Goal: Task Accomplishment & Management: Manage account settings

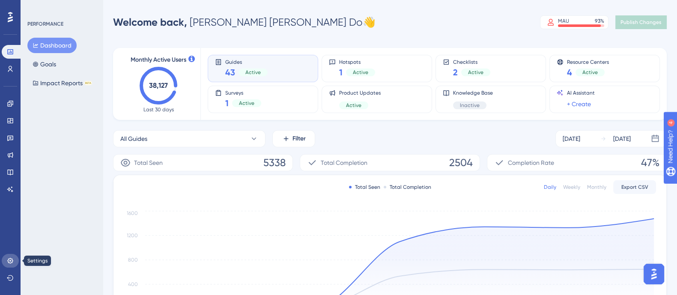
click at [7, 262] on icon at bounding box center [10, 260] width 7 height 7
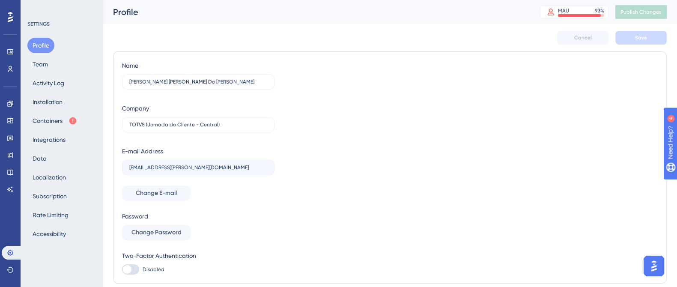
click at [60, 71] on div "Profile Team Activity Log Installation Containers Integrations Data Localizatio…" at bounding box center [61, 140] width 69 height 204
click at [60, 67] on div "Profile Team Activity Log Installation Containers Integrations Data Localizatio…" at bounding box center [61, 140] width 69 height 204
click at [43, 65] on button "Team" at bounding box center [40, 63] width 26 height 15
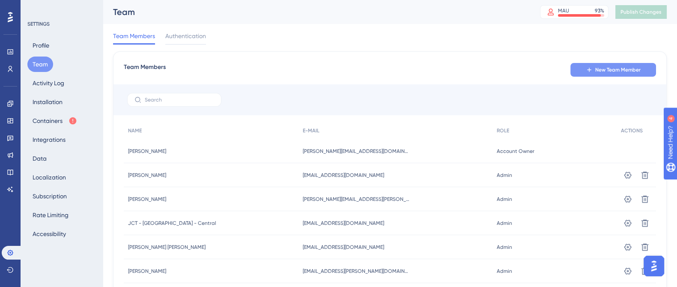
click at [617, 65] on button "New Team Member" at bounding box center [613, 70] width 86 height 14
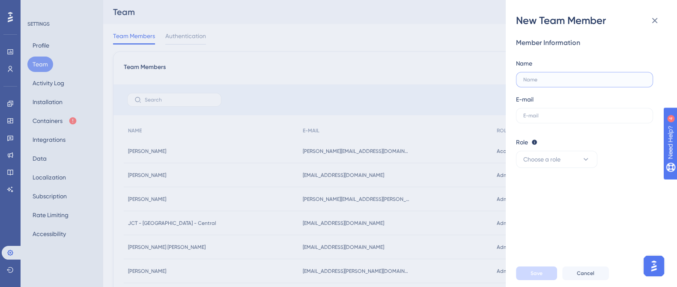
click at [545, 80] on input "text" at bounding box center [584, 80] width 122 height 6
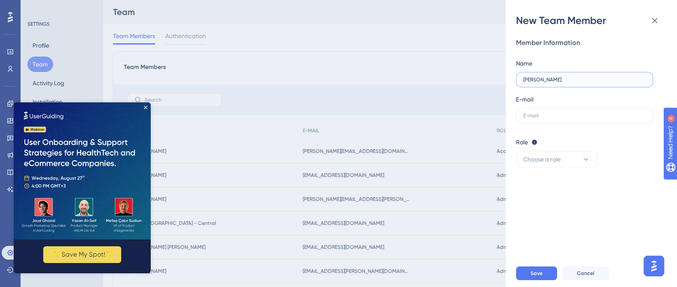
type input "[PERSON_NAME]"
paste input "[PERSON_NAME][EMAIL_ADDRESS][DOMAIN_NAME]"
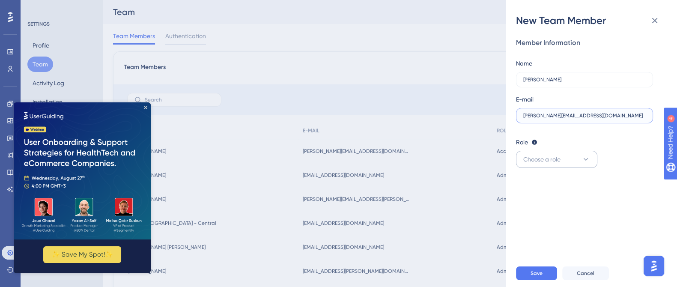
type input "[PERSON_NAME][EMAIL_ADDRESS][DOMAIN_NAME]"
click at [554, 155] on span "Choose a role" at bounding box center [541, 159] width 37 height 10
click at [548, 185] on div "Admin Admin" at bounding box center [556, 185] width 56 height 17
click at [531, 276] on span "Save" at bounding box center [536, 273] width 12 height 7
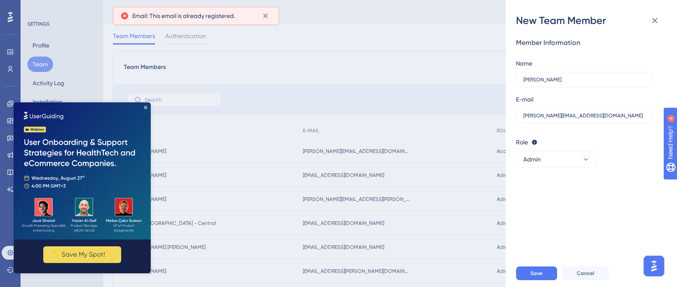
click at [262, 70] on div "New Team Member Member Information Name [PERSON_NAME] E-mail [PERSON_NAME][EMAI…" at bounding box center [338, 143] width 677 height 287
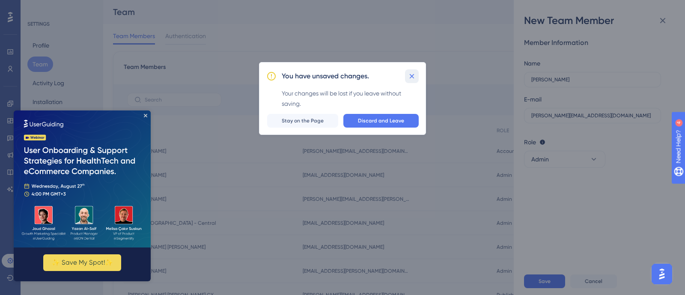
click at [414, 75] on icon at bounding box center [411, 76] width 9 height 9
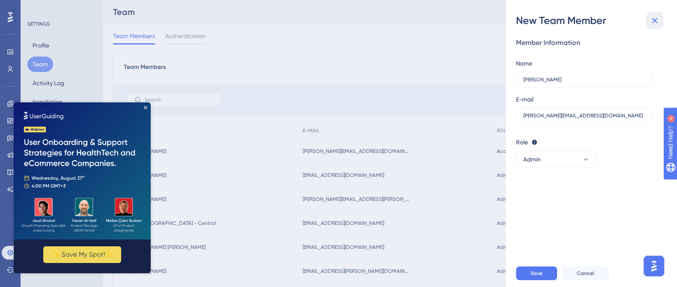
click at [651, 21] on icon at bounding box center [654, 20] width 10 height 10
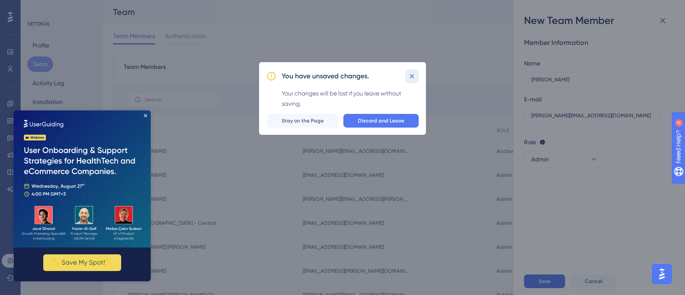
click at [408, 74] on icon at bounding box center [411, 76] width 9 height 9
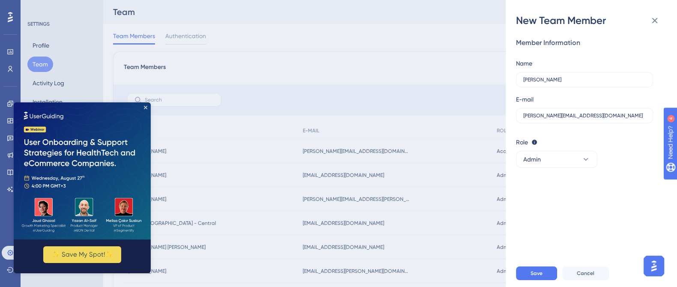
click at [143, 105] on img at bounding box center [82, 170] width 137 height 137
drag, startPoint x: 144, startPoint y: 107, endPoint x: 163, endPoint y: 199, distance: 93.3
click at [144, 107] on icon "Close Preview" at bounding box center [145, 107] width 3 height 3
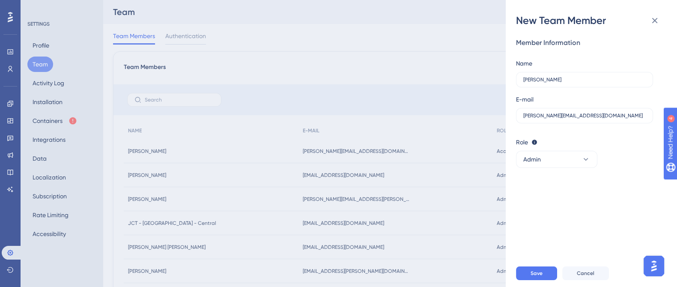
click at [178, 99] on div "New Team Member Member Information Name [PERSON_NAME] E-mail [PERSON_NAME][EMAI…" at bounding box center [338, 143] width 677 height 287
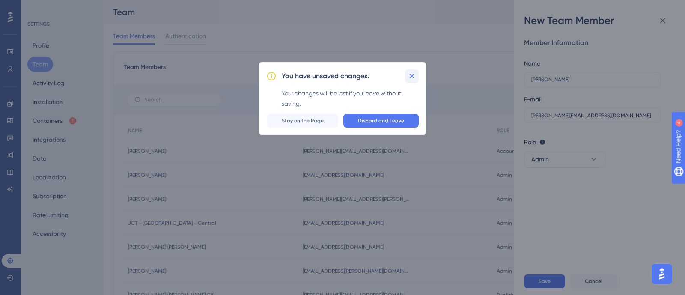
click at [413, 78] on icon at bounding box center [411, 76] width 9 height 9
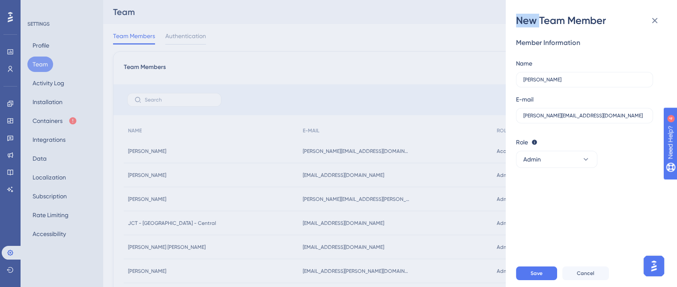
click at [413, 78] on div "New Team Member Member Information Name [PERSON_NAME] E-mail [PERSON_NAME][EMAI…" at bounding box center [338, 143] width 677 height 287
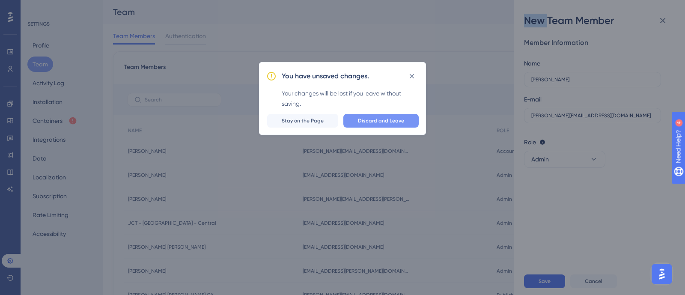
click at [383, 120] on span "Discard and Leave" at bounding box center [381, 120] width 46 height 7
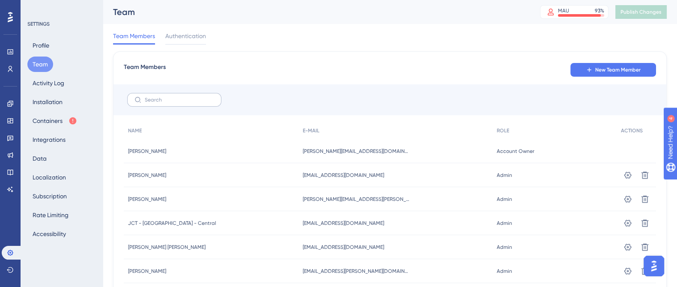
click at [200, 103] on label at bounding box center [174, 100] width 94 height 14
click at [200, 103] on input "text" at bounding box center [179, 100] width 69 height 6
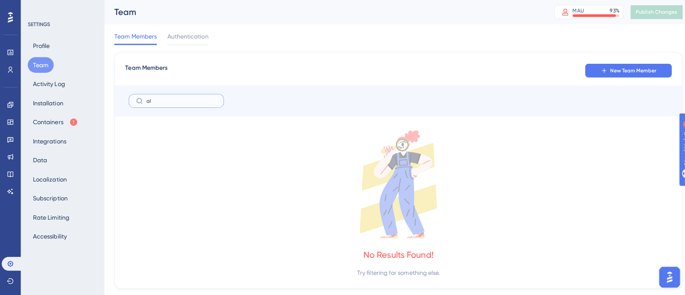
type input "a"
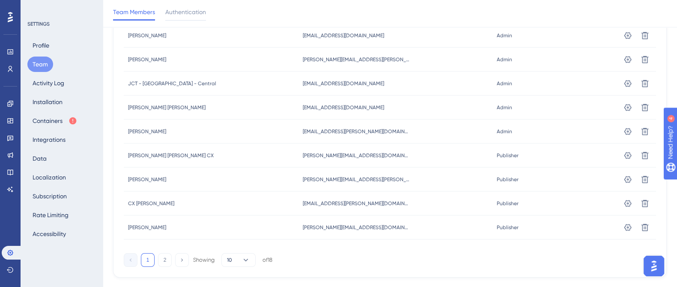
scroll to position [160, 0]
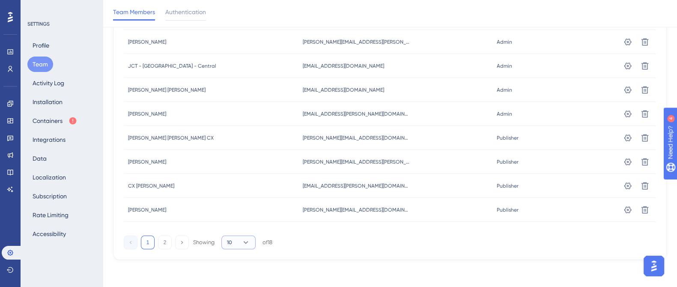
click at [240, 242] on button "10" at bounding box center [238, 242] width 34 height 14
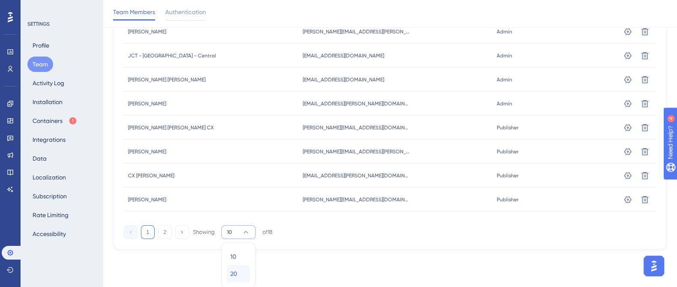
click at [241, 274] on div "20 20" at bounding box center [238, 273] width 16 height 17
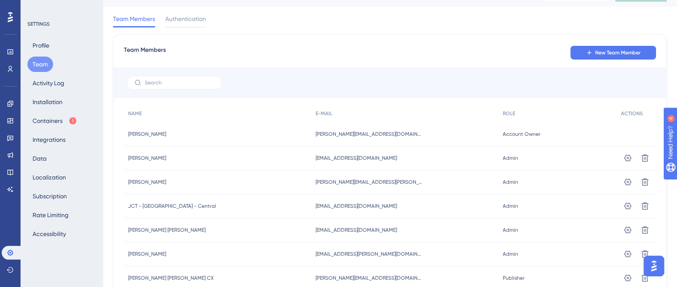
scroll to position [0, 0]
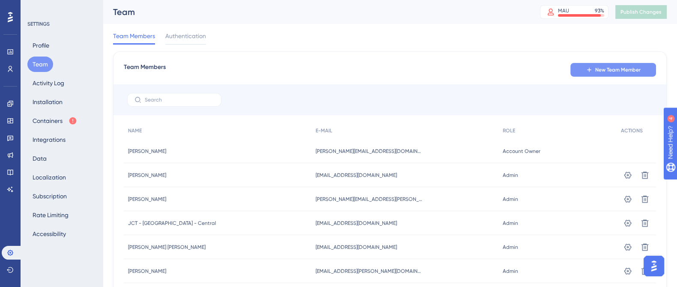
click at [603, 63] on button "New Team Member" at bounding box center [613, 70] width 86 height 14
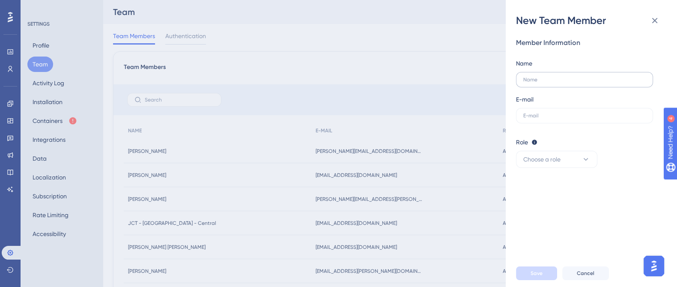
click at [573, 76] on label at bounding box center [584, 79] width 137 height 15
click at [573, 77] on input "text" at bounding box center [584, 80] width 122 height 6
type input "[PERSON_NAME]"
paste input "[PERSON_NAME][EMAIL_ADDRESS][DOMAIN_NAME]"
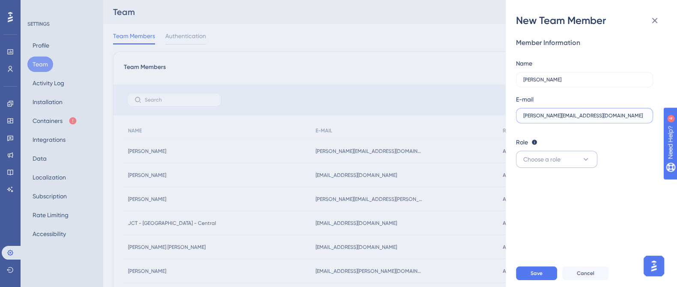
type input "[PERSON_NAME][EMAIL_ADDRESS][DOMAIN_NAME]"
click at [555, 162] on span "Choose a role" at bounding box center [541, 159] width 37 height 10
click at [548, 184] on div "Admin Admin" at bounding box center [556, 185] width 56 height 17
click at [538, 276] on span "Save" at bounding box center [536, 273] width 12 height 7
click at [651, 24] on icon at bounding box center [654, 20] width 10 height 10
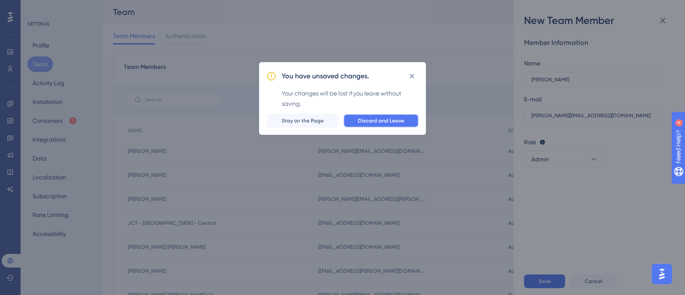
click at [380, 120] on span "Discard and Leave" at bounding box center [381, 120] width 46 height 7
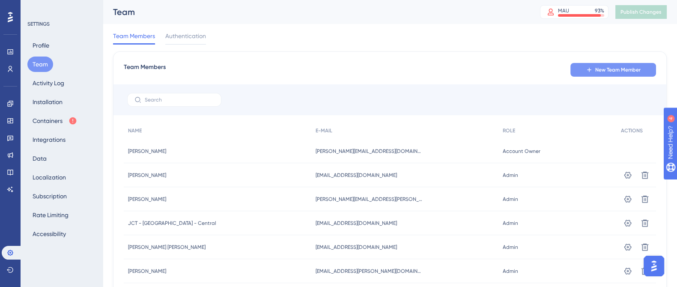
click at [597, 68] on span "New Team Member" at bounding box center [617, 69] width 45 height 7
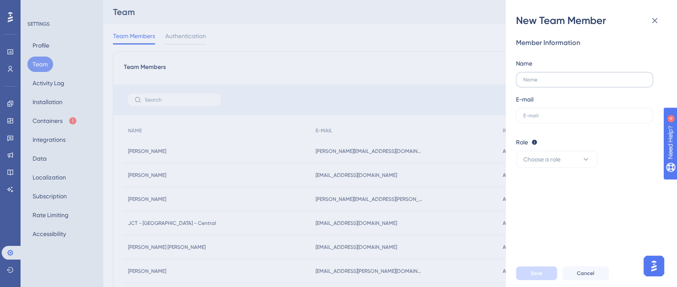
click at [553, 74] on label at bounding box center [584, 79] width 137 height 15
click at [553, 77] on input "text" at bounding box center [584, 80] width 122 height 6
type input "[PERSON_NAME]"
click at [558, 113] on input "text" at bounding box center [584, 116] width 122 height 6
click at [559, 116] on input "text" at bounding box center [584, 116] width 122 height 6
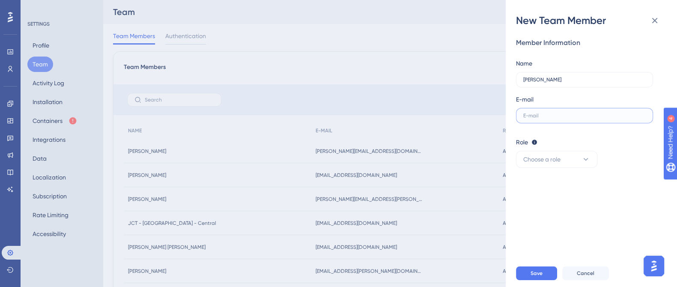
click at [574, 113] on input "text" at bounding box center [584, 116] width 122 height 6
paste input "[PERSON_NAME][EMAIL_ADDRESS][DOMAIN_NAME]"
type input "[PERSON_NAME][EMAIL_ADDRESS][DOMAIN_NAME]"
click at [563, 154] on button "Choose a role" at bounding box center [556, 159] width 81 height 17
click at [550, 217] on div "Editor Editor" at bounding box center [556, 219] width 56 height 17
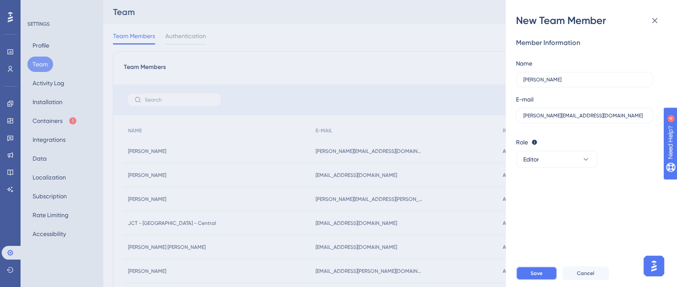
click at [533, 277] on button "Save" at bounding box center [536, 273] width 41 height 14
